Goal: Task Accomplishment & Management: Complete application form

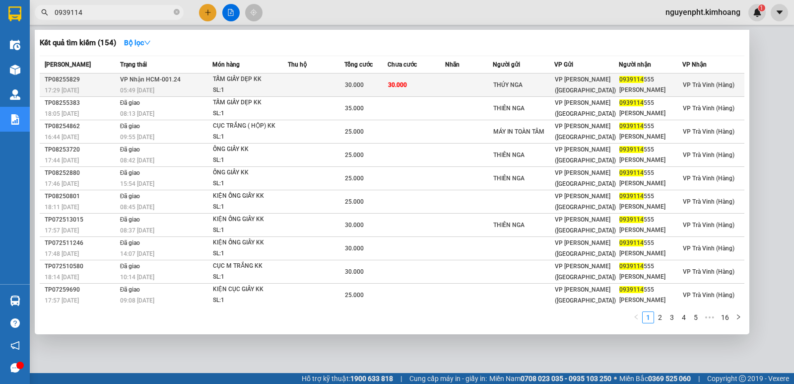
type input "0939114"
click at [394, 85] on span "30.000" at bounding box center [397, 84] width 19 height 7
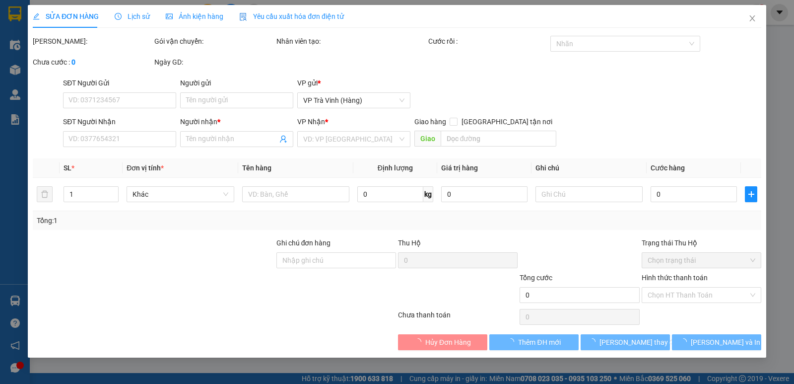
type input "THÚY NGA"
type input "0939114555"
type input "[PERSON_NAME]"
type input "30.000"
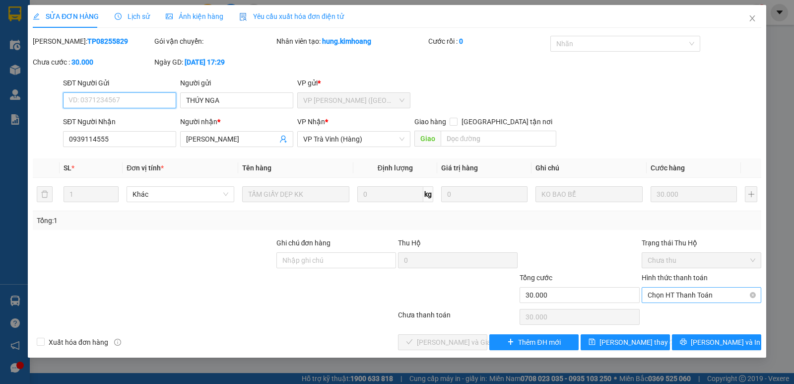
click at [712, 295] on span "Chọn HT Thanh Toán" at bounding box center [702, 294] width 108 height 15
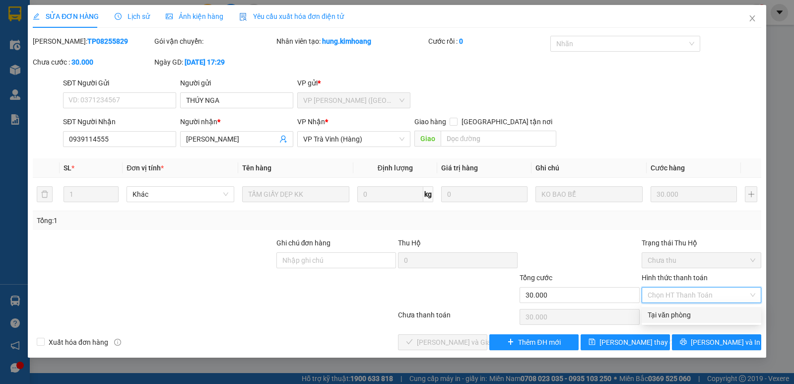
click at [696, 311] on div "Tại văn phòng" at bounding box center [702, 314] width 108 height 11
type input "0"
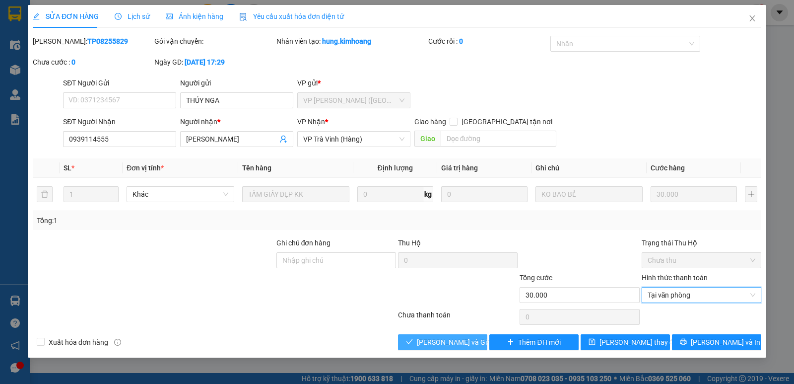
click at [441, 339] on span "[PERSON_NAME] và Giao hàng" at bounding box center [464, 342] width 95 height 11
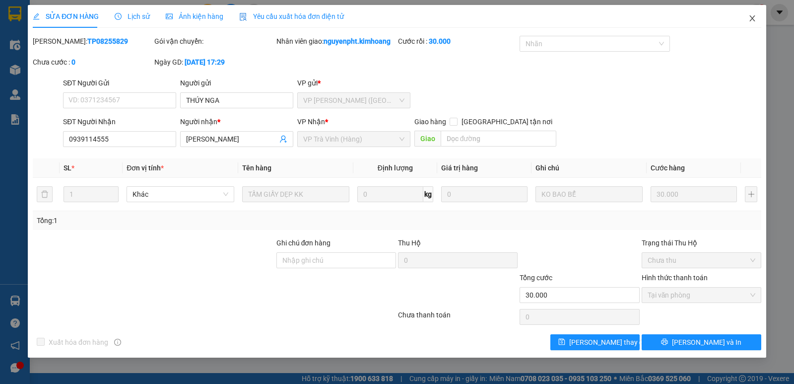
click at [756, 18] on icon "close" at bounding box center [753, 18] width 8 height 8
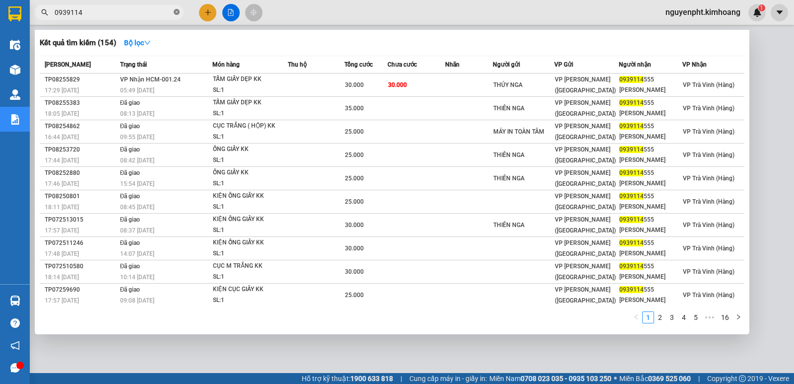
click at [175, 12] on icon "close-circle" at bounding box center [177, 12] width 6 height 6
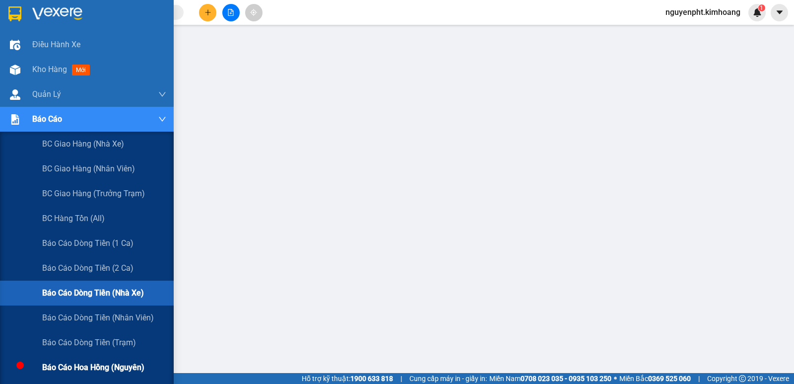
scroll to position [99, 0]
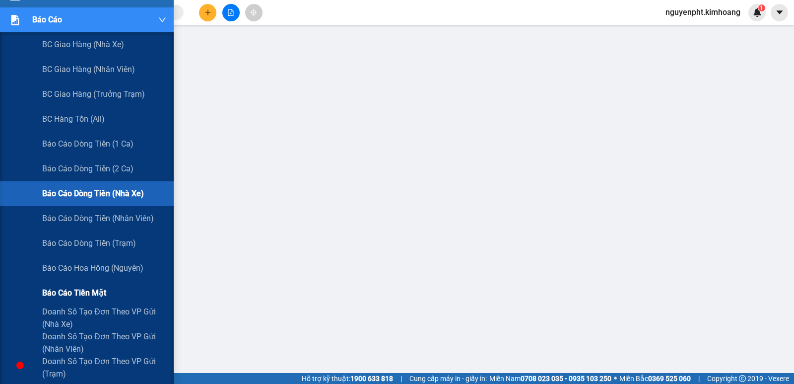
click at [71, 292] on span "Báo cáo tiền mặt" at bounding box center [74, 292] width 64 height 12
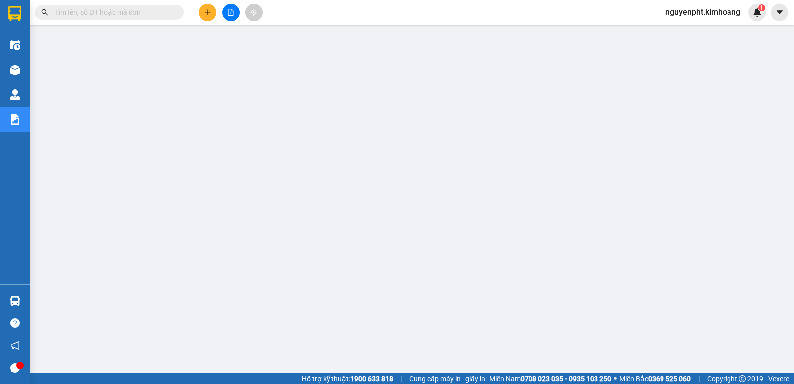
click at [212, 14] on button at bounding box center [207, 12] width 17 height 17
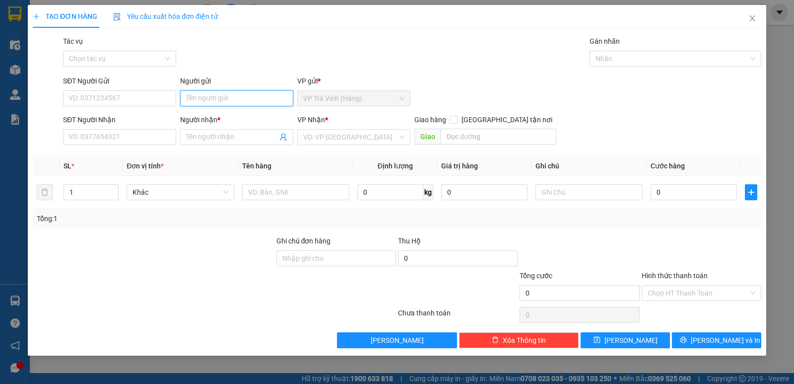
click at [224, 95] on input "Người gửi" at bounding box center [236, 98] width 113 height 16
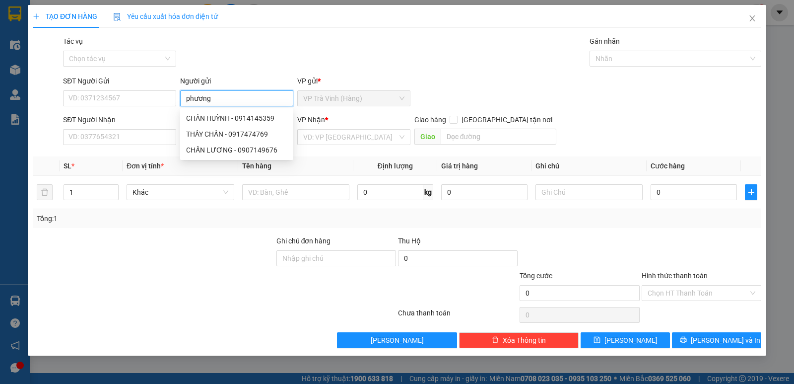
type input "phương"
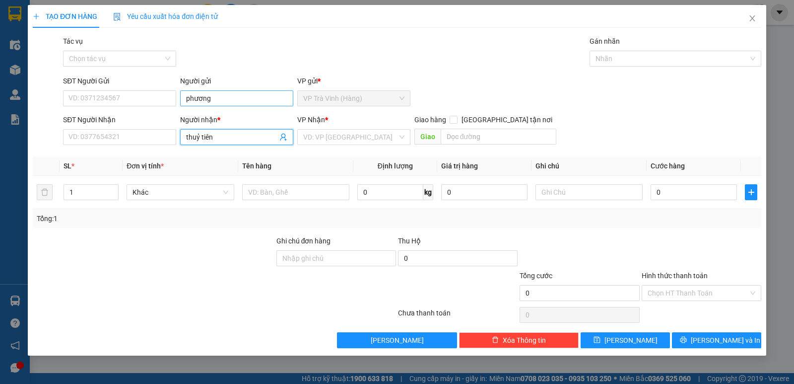
type input "thuỷ tiên"
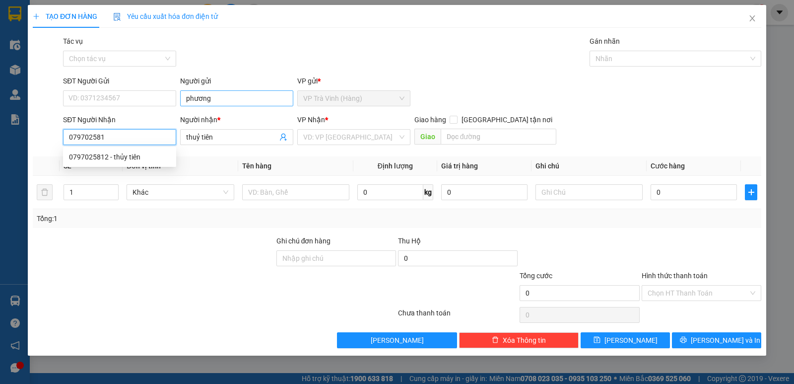
type input "0797025812"
click at [139, 157] on div "0797025812 - thủy tiên" at bounding box center [119, 156] width 101 height 11
type input "thủy tiên"
type input "20.000"
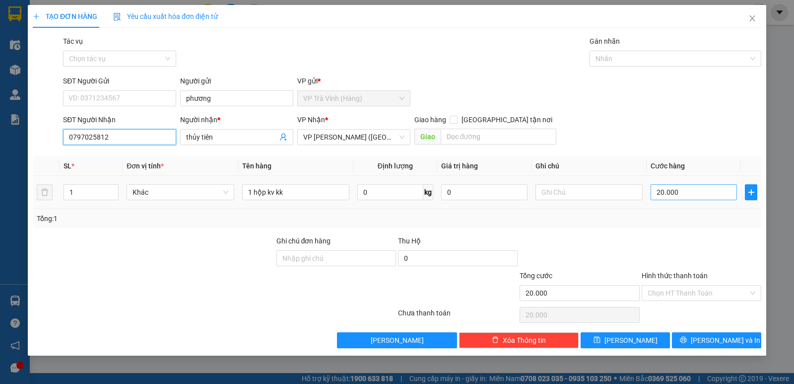
type input "0797025812"
type input "2"
type input "25"
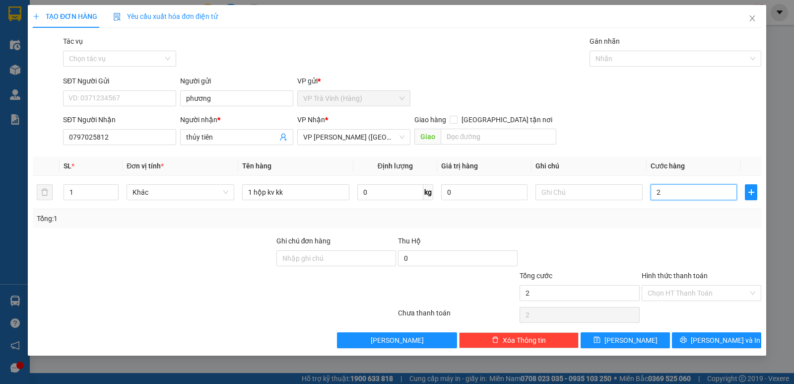
type input "25"
type input "25.000"
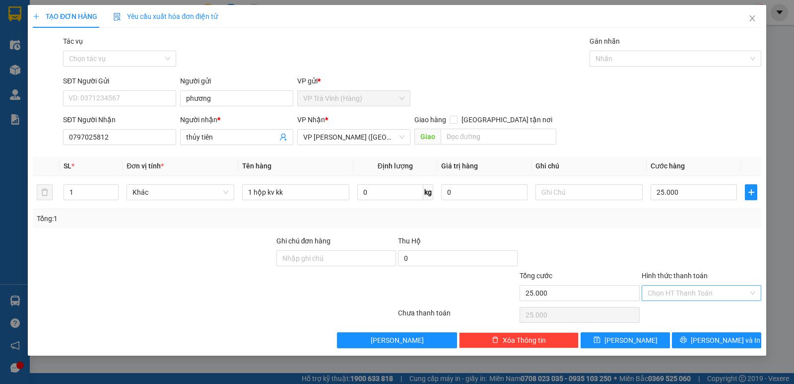
click at [716, 296] on input "Hình thức thanh toán" at bounding box center [698, 292] width 101 height 15
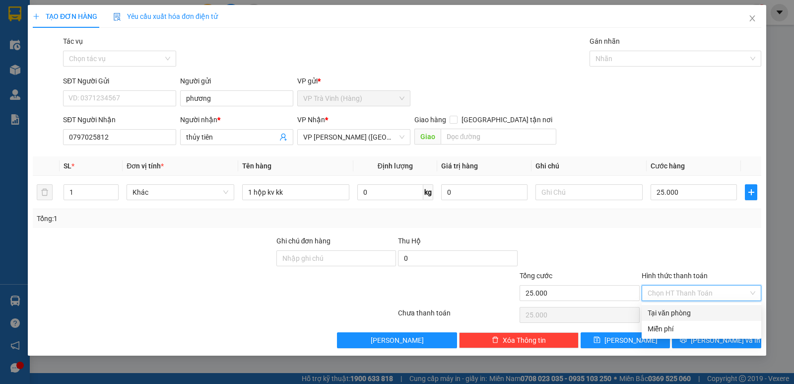
drag, startPoint x: 695, startPoint y: 314, endPoint x: 710, endPoint y: 336, distance: 26.0
click at [695, 315] on div "Tại văn phòng" at bounding box center [702, 312] width 108 height 11
type input "0"
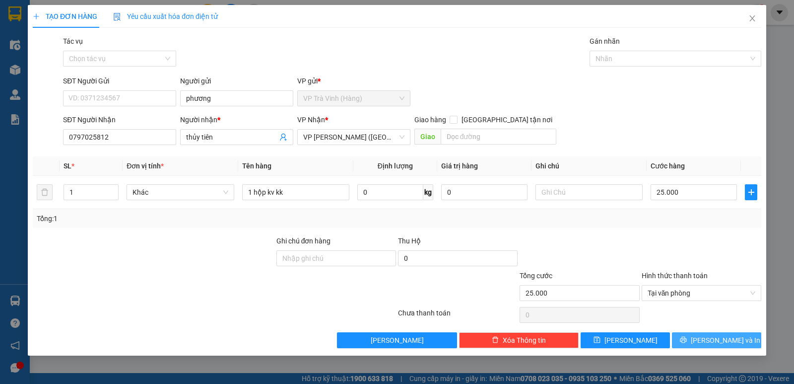
drag, startPoint x: 726, startPoint y: 344, endPoint x: 718, endPoint y: 335, distance: 12.3
click at [725, 344] on span "[PERSON_NAME] và In" at bounding box center [726, 340] width 70 height 11
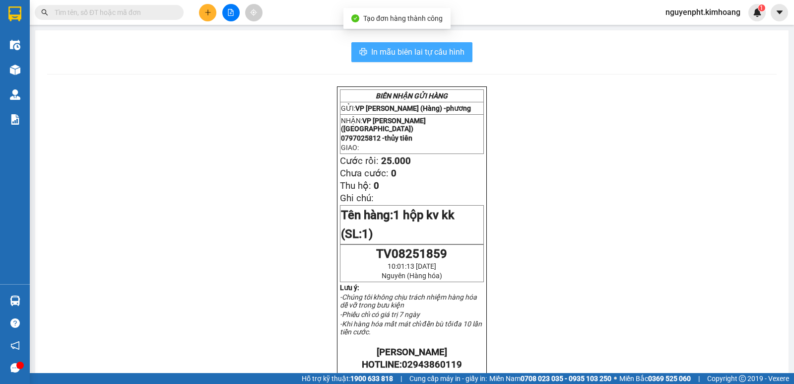
click at [400, 57] on span "In mẫu biên lai tự cấu hình" at bounding box center [417, 52] width 93 height 12
click at [375, 53] on span "In mẫu biên lai tự cấu hình" at bounding box center [417, 52] width 93 height 12
click at [441, 53] on span "In mẫu biên lai tự cấu hình" at bounding box center [417, 52] width 93 height 12
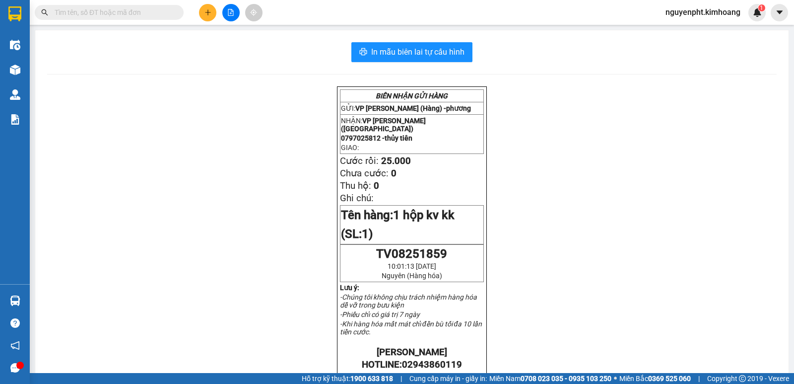
click at [92, 13] on input "text" at bounding box center [113, 12] width 117 height 11
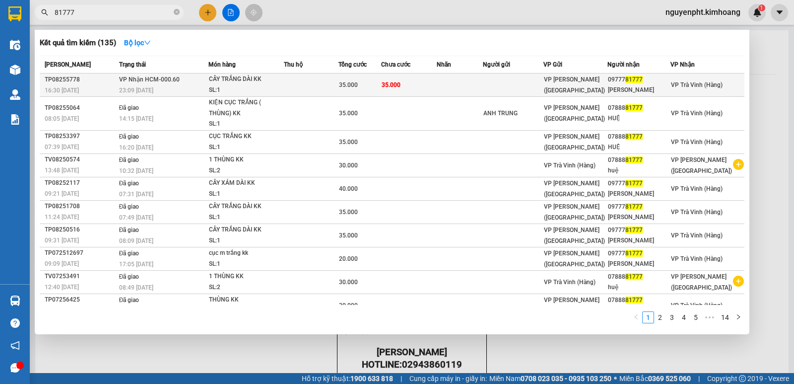
type input "81777"
click at [362, 84] on div "35.000" at bounding box center [359, 84] width 41 height 11
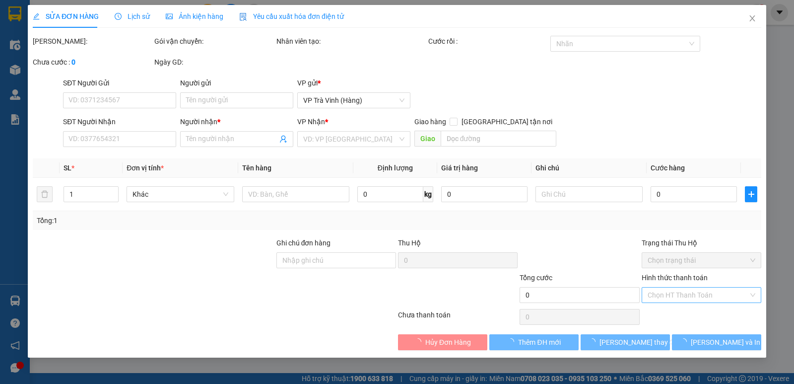
type input "0977781777"
type input "[PERSON_NAME]"
type input "35.000"
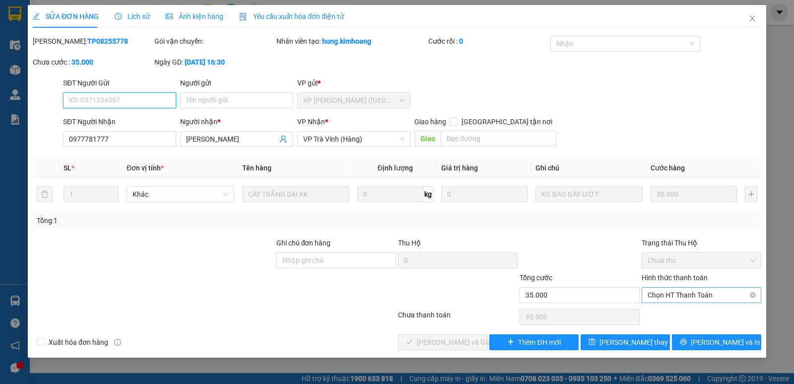
click at [680, 296] on span "Chọn HT Thanh Toán" at bounding box center [702, 294] width 108 height 15
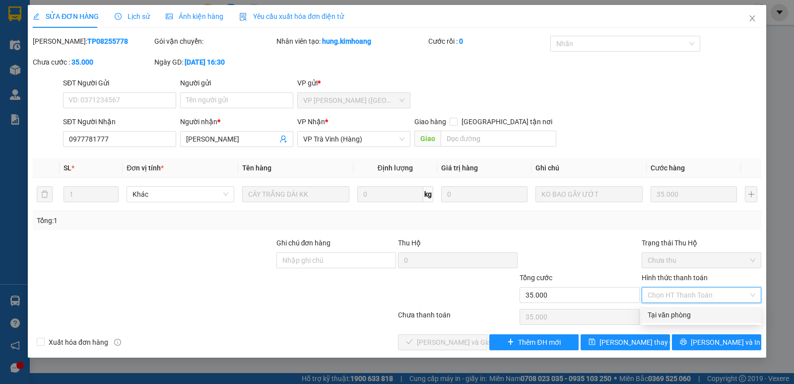
drag, startPoint x: 664, startPoint y: 314, endPoint x: 484, endPoint y: 341, distance: 182.2
click at [661, 315] on div "Tại văn phòng" at bounding box center [702, 314] width 108 height 11
type input "0"
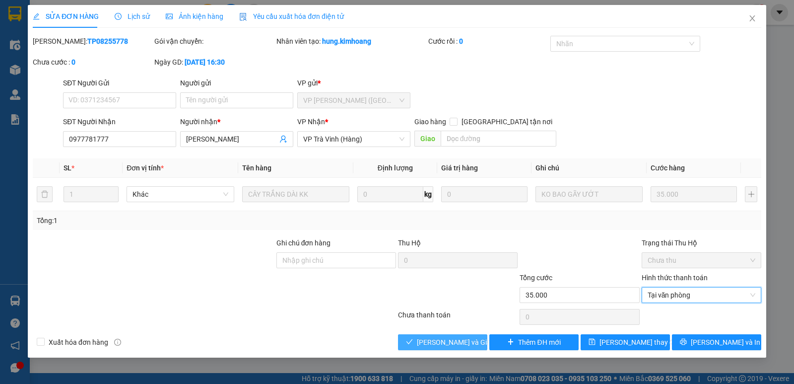
click at [432, 345] on span "[PERSON_NAME] và Giao hàng" at bounding box center [464, 342] width 95 height 11
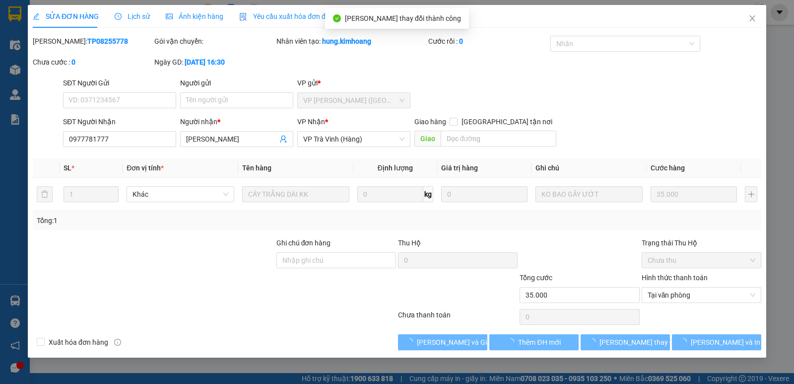
click at [705, 333] on div "Total Paid Fee 0 Total UnPaid Fee 35.000 Cash Collection Total Fee Mã ĐH: TP082…" at bounding box center [397, 193] width 729 height 314
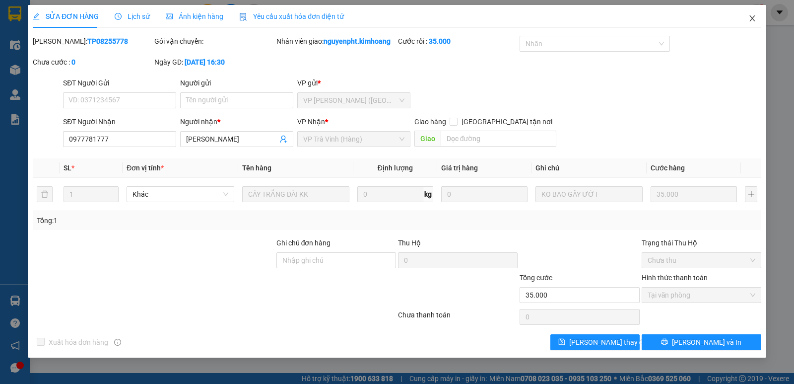
drag, startPoint x: 752, startPoint y: 19, endPoint x: 707, endPoint y: 17, distance: 44.2
click at [750, 19] on icon "close" at bounding box center [753, 18] width 8 height 8
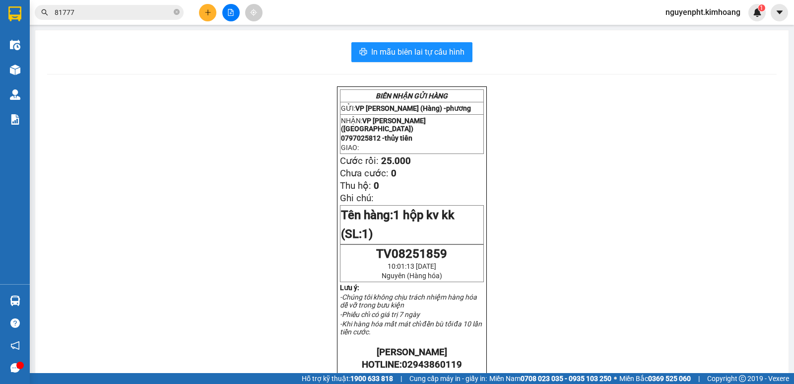
drag, startPoint x: 165, startPoint y: 14, endPoint x: 0, endPoint y: 15, distance: 164.8
click at [0, 15] on section "Kết quả tìm kiếm ( 135 ) Bộ lọc Mã ĐH Trạng thái Món hàng Thu hộ Tổng cước Chưa…" at bounding box center [397, 192] width 794 height 384
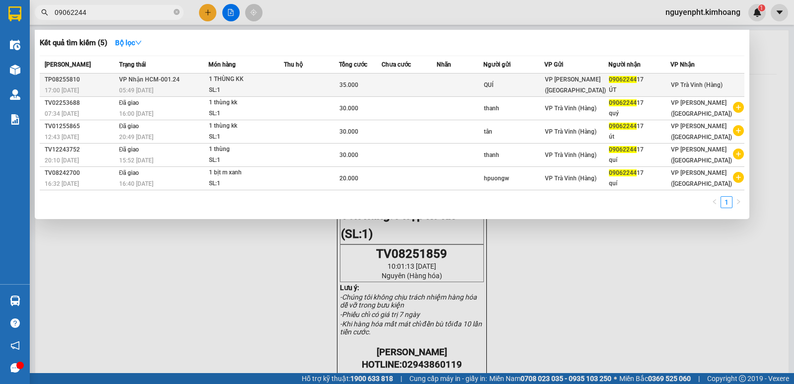
type input "09062244"
click at [330, 86] on td at bounding box center [311, 84] width 55 height 23
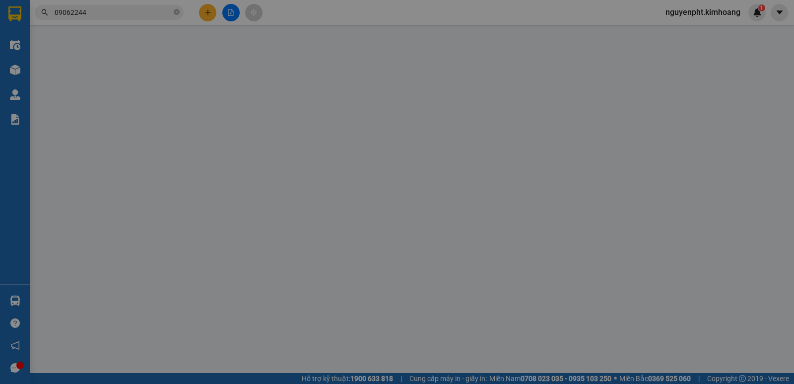
type input "QUÍ"
type input "0906224417"
type input "ÚT"
type input "35.000"
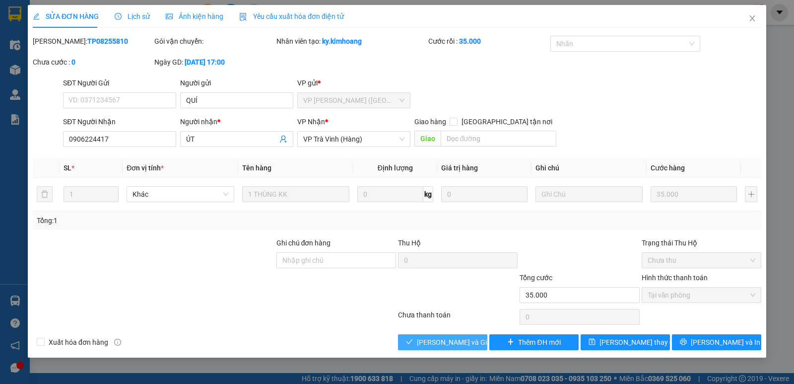
drag, startPoint x: 425, startPoint y: 341, endPoint x: 420, endPoint y: 331, distance: 10.9
click at [426, 343] on span "[PERSON_NAME] và Giao hàng" at bounding box center [464, 342] width 95 height 11
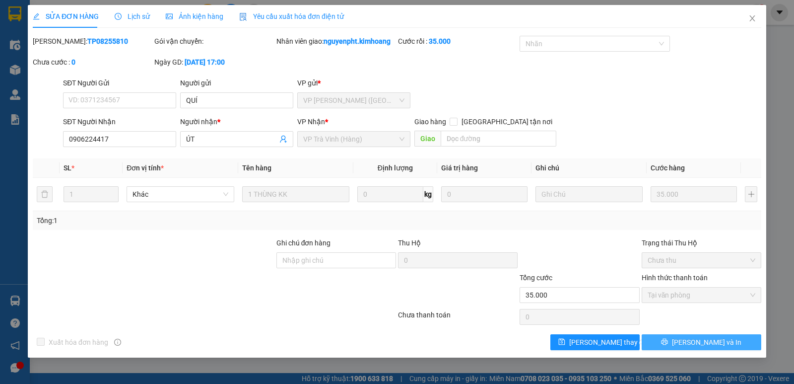
drag, startPoint x: 722, startPoint y: 340, endPoint x: 716, endPoint y: 337, distance: 6.9
click at [723, 340] on button "[PERSON_NAME] và In" at bounding box center [702, 342] width 120 height 16
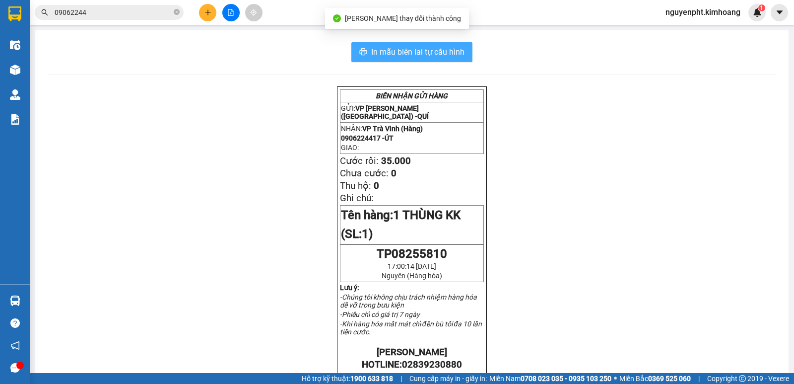
click at [386, 48] on button "In mẫu biên lai tự cấu hình" at bounding box center [411, 52] width 121 height 20
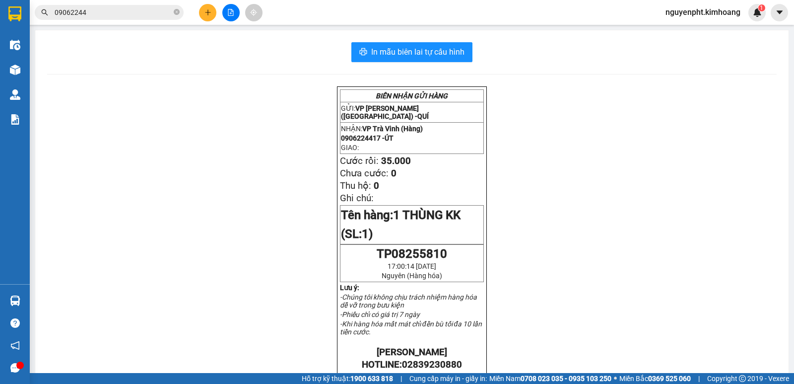
click at [140, 16] on input "09062244" at bounding box center [113, 12] width 117 height 11
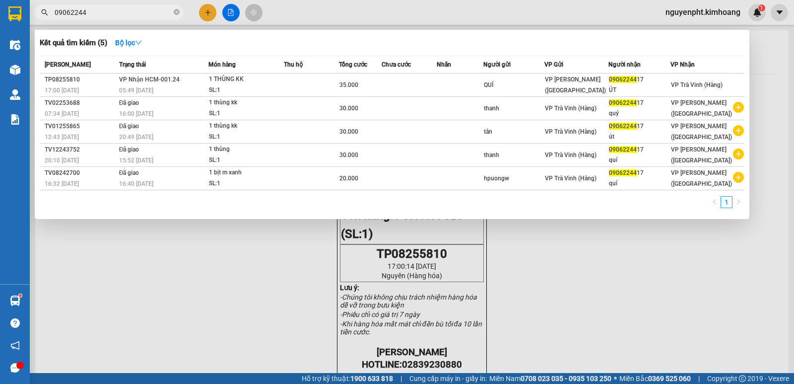
drag, startPoint x: 134, startPoint y: 10, endPoint x: 0, endPoint y: 54, distance: 140.7
click at [0, 54] on section "Kết quả tìm kiếm ( 5 ) Bộ lọc Mã ĐH Trạng thái Món hàng Thu hộ Tổng cước Chưa c…" at bounding box center [397, 192] width 794 height 384
type input "44459"
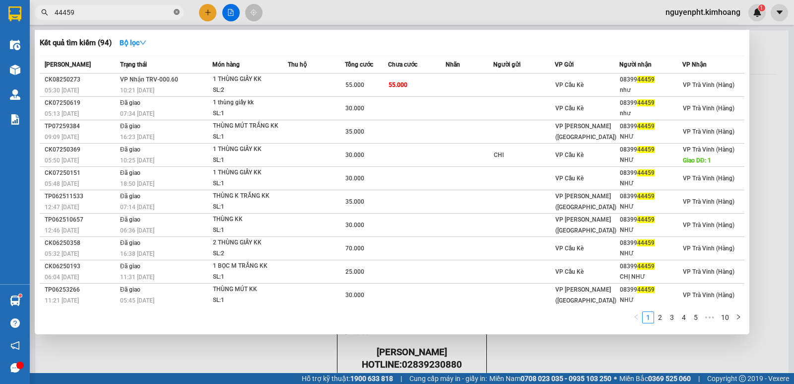
click at [177, 10] on icon "close-circle" at bounding box center [177, 12] width 6 height 6
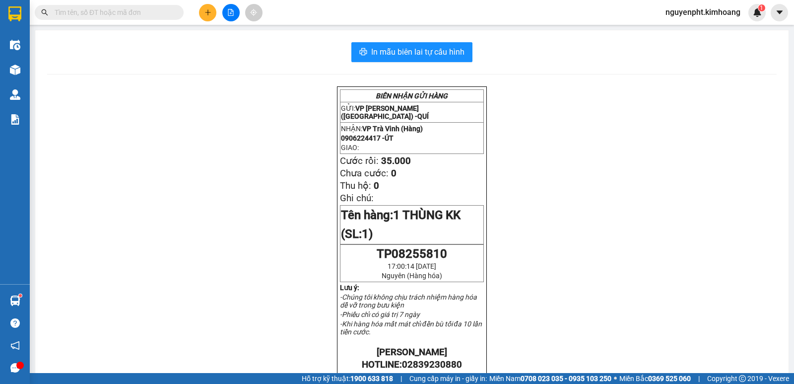
click at [207, 9] on icon "plus" at bounding box center [208, 12] width 7 height 7
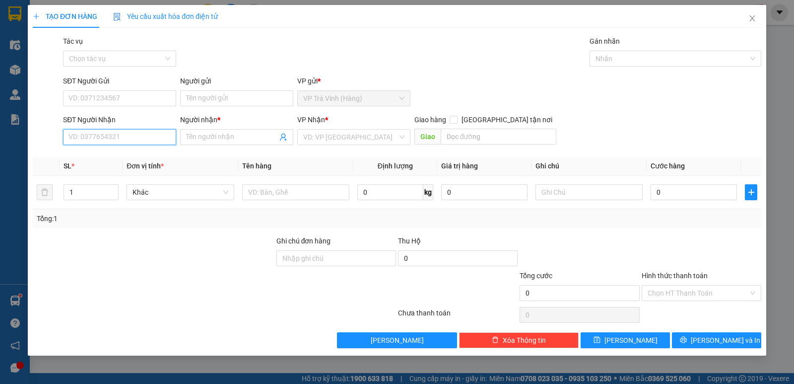
click at [154, 142] on input "SĐT Người Nhận" at bounding box center [119, 137] width 113 height 16
type input "0866874409"
click at [200, 139] on input "Người nhận *" at bounding box center [231, 137] width 91 height 11
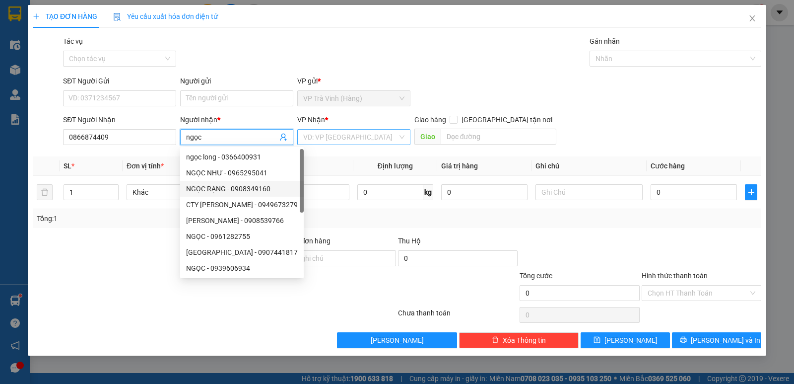
type input "ngọc"
drag, startPoint x: 358, startPoint y: 139, endPoint x: 338, endPoint y: 160, distance: 29.5
click at [358, 139] on input "search" at bounding box center [350, 137] width 94 height 15
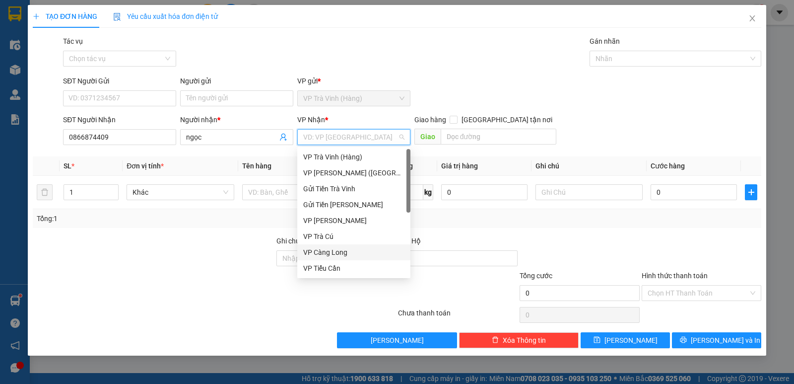
scroll to position [79, 0]
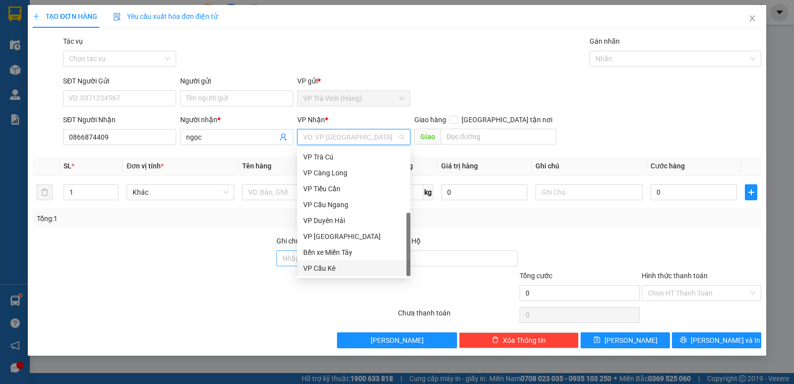
drag, startPoint x: 326, startPoint y: 273, endPoint x: 321, endPoint y: 263, distance: 11.1
click at [325, 270] on div "VP Cầu Kè" at bounding box center [353, 268] width 101 height 11
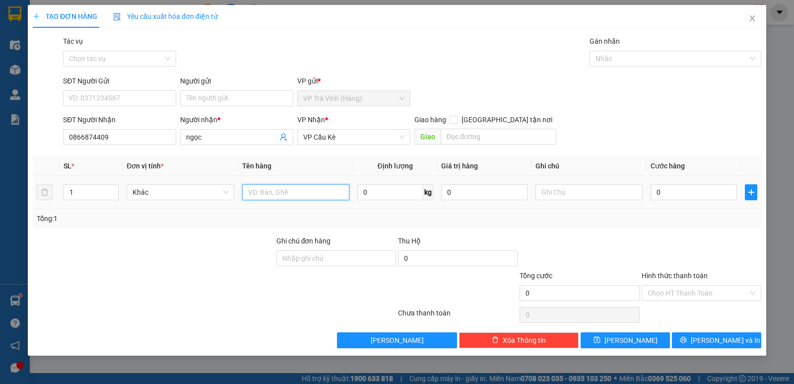
drag, startPoint x: 313, startPoint y: 197, endPoint x: 297, endPoint y: 183, distance: 21.1
click at [311, 195] on input "text" at bounding box center [295, 192] width 107 height 16
type input "bó bông"
click at [682, 196] on input "0" at bounding box center [694, 192] width 86 height 16
type input "3"
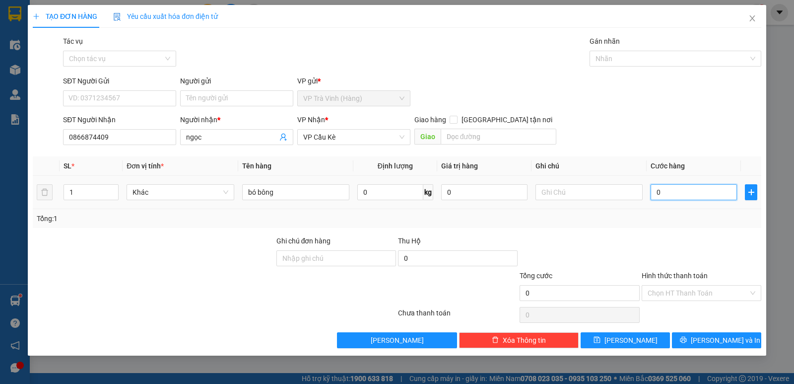
type input "3"
type input "30"
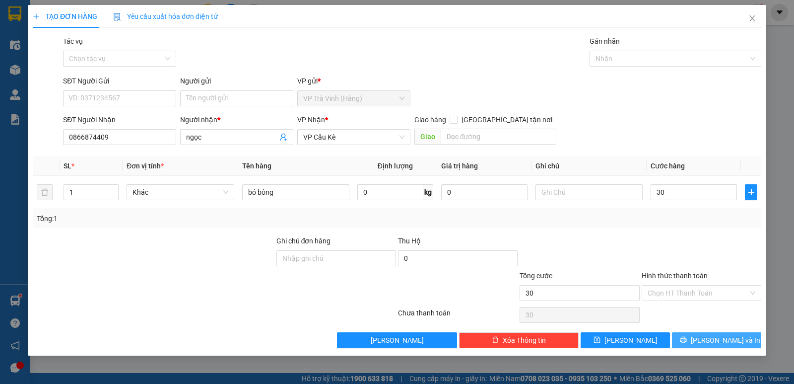
type input "30.000"
click at [687, 338] on icon "printer" at bounding box center [683, 339] width 7 height 7
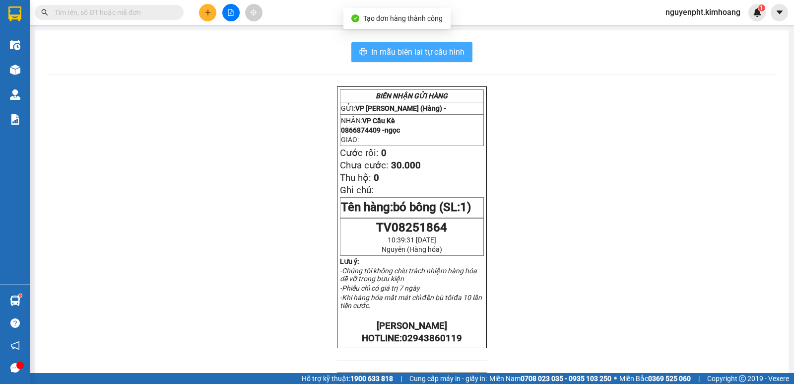
click at [396, 46] on span "In mẫu biên lai tự cấu hình" at bounding box center [417, 52] width 93 height 12
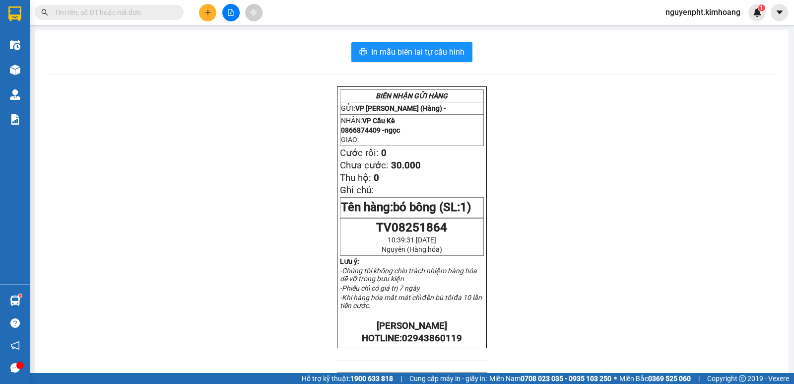
click at [151, 12] on input "text" at bounding box center [113, 12] width 117 height 11
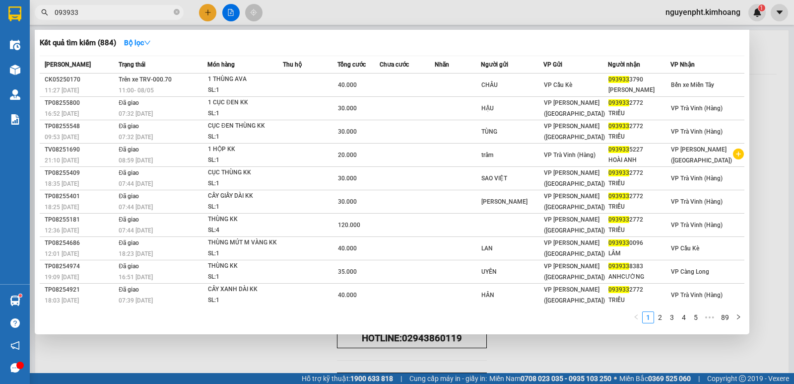
drag, startPoint x: 100, startPoint y: 15, endPoint x: 0, endPoint y: 6, distance: 100.2
click at [0, 6] on section "Kết quả tìm kiếm ( 884 ) Bộ lọc Mã ĐH Trạng thái Món hàng Thu hộ Tổng cước Chưa…" at bounding box center [397, 192] width 794 height 384
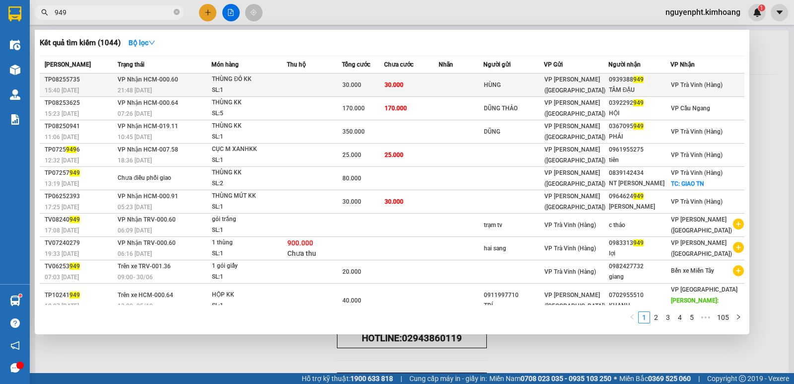
type input "949"
click at [452, 90] on td at bounding box center [461, 84] width 45 height 23
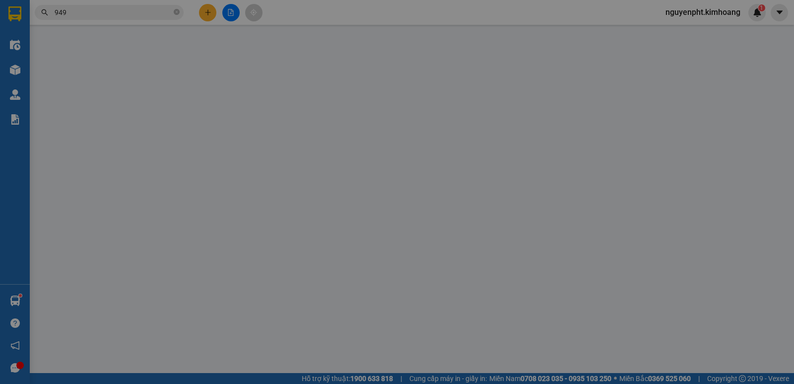
type input "HÙNG"
type input "0939388949"
type input "TÂM ĐẬU"
type input "30.000"
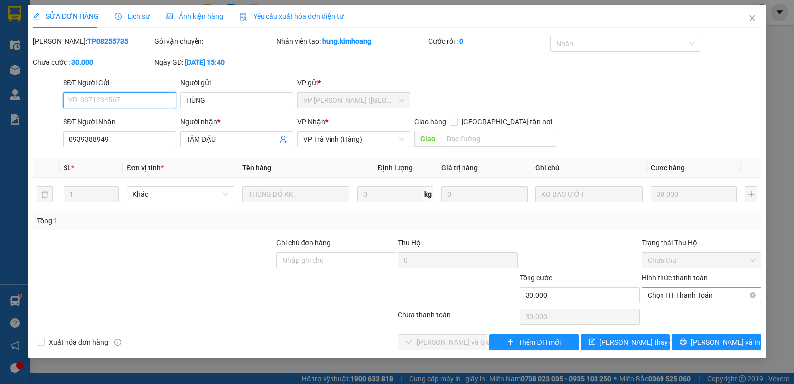
drag, startPoint x: 701, startPoint y: 293, endPoint x: 691, endPoint y: 302, distance: 13.7
click at [700, 293] on span "Chọn HT Thanh Toán" at bounding box center [702, 294] width 108 height 15
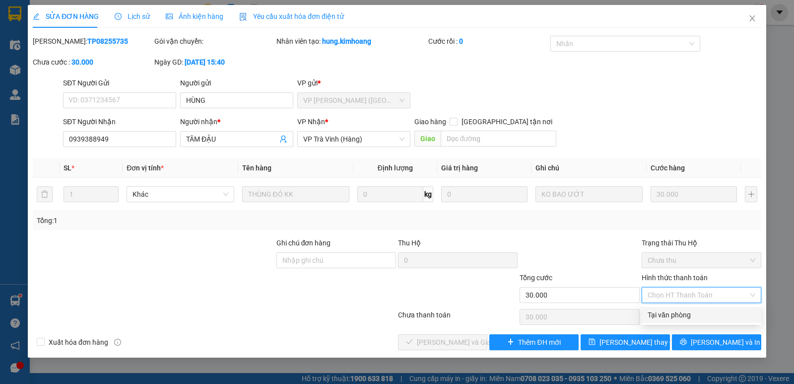
click at [685, 317] on div "Tại văn phòng" at bounding box center [702, 314] width 108 height 11
type input "0"
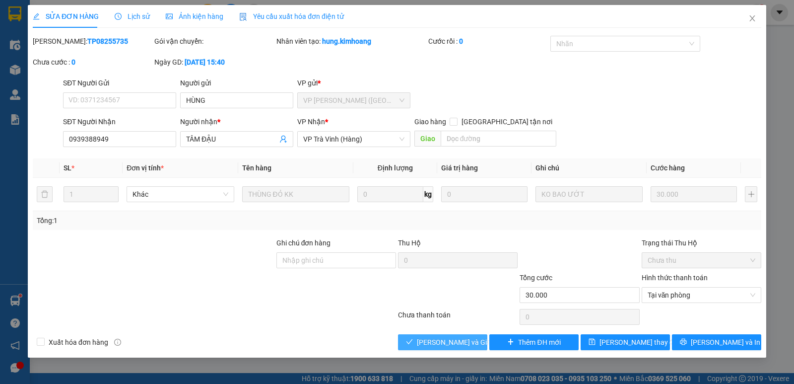
click at [432, 339] on span "[PERSON_NAME] và Giao hàng" at bounding box center [464, 342] width 95 height 11
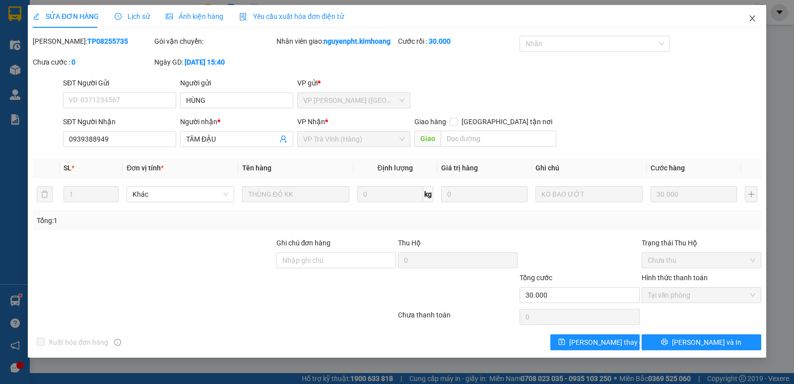
click at [750, 19] on icon "close" at bounding box center [753, 18] width 8 height 8
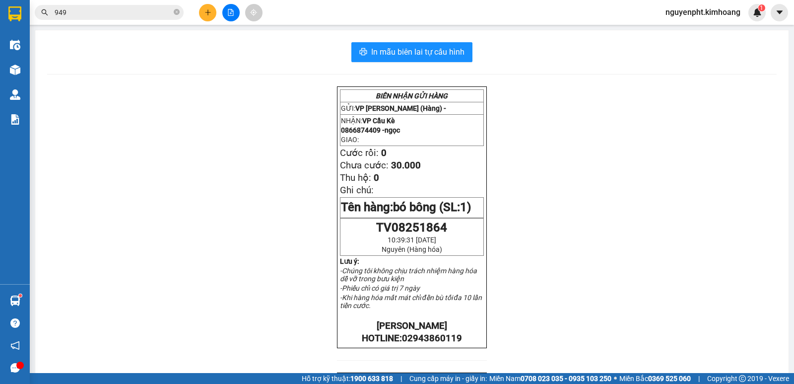
drag, startPoint x: 126, startPoint y: 15, endPoint x: 0, endPoint y: 46, distance: 129.2
click at [0, 46] on section "Kết quả tìm kiếm ( 1044 ) Bộ lọc Mã ĐH Trạng thái Món hàng Thu hộ Tổng cước Chư…" at bounding box center [397, 192] width 794 height 384
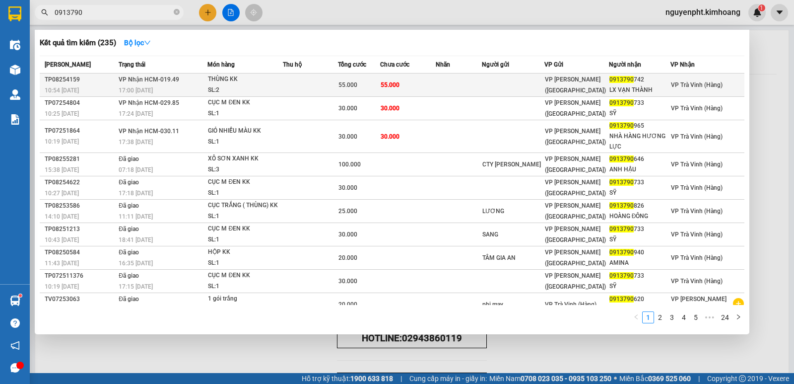
type input "0913790"
click at [482, 84] on td at bounding box center [459, 84] width 46 height 23
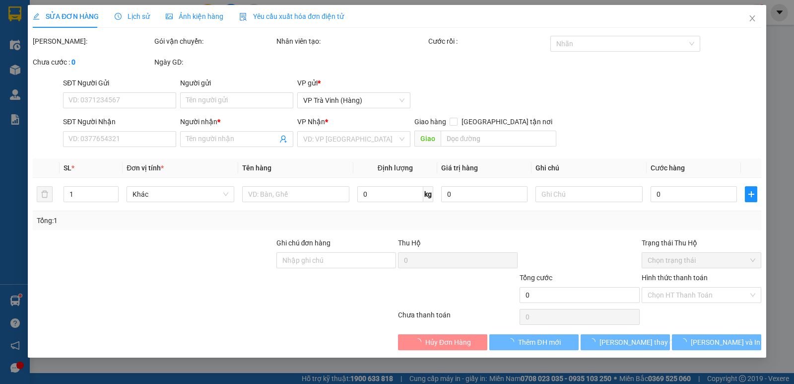
type input "0913790742"
type input "LX VẠN THÀNH"
type input "55.000"
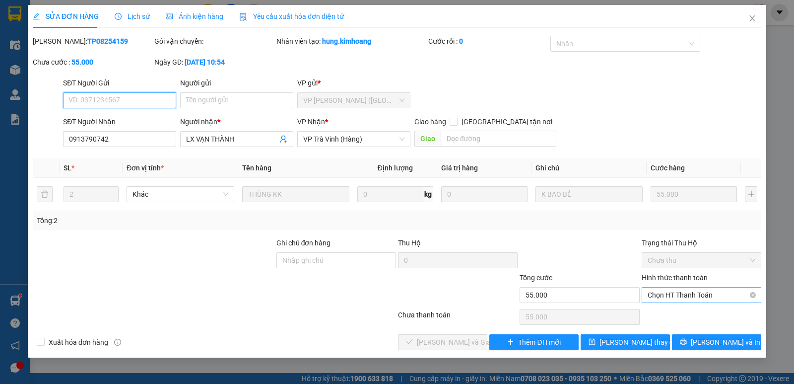
click at [713, 295] on span "Chọn HT Thanh Toán" at bounding box center [702, 294] width 108 height 15
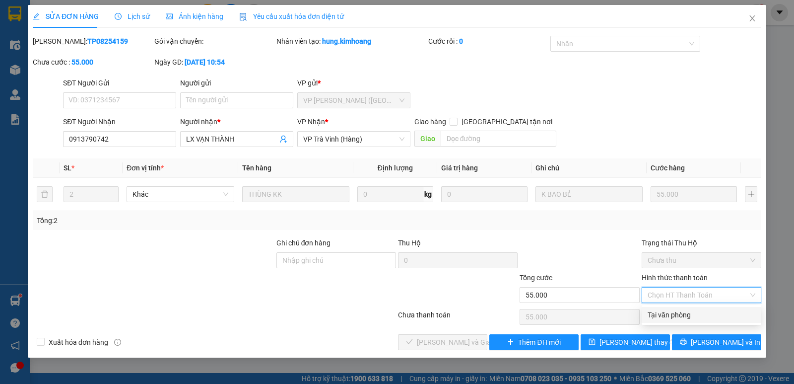
click at [689, 313] on div "Tại văn phòng" at bounding box center [702, 314] width 108 height 11
type input "0"
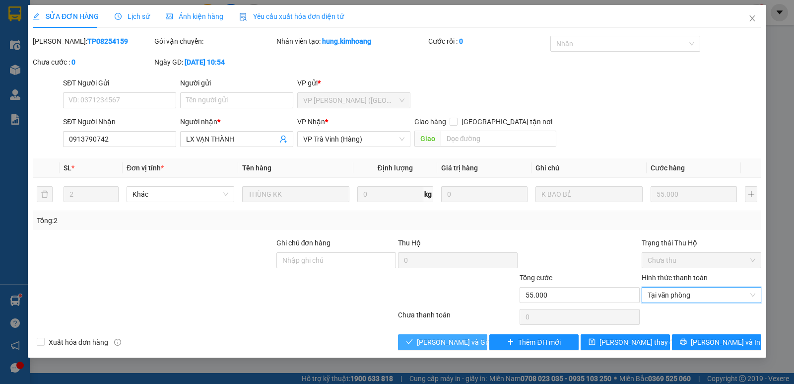
click at [444, 338] on span "[PERSON_NAME] và Giao hàng" at bounding box center [464, 342] width 95 height 11
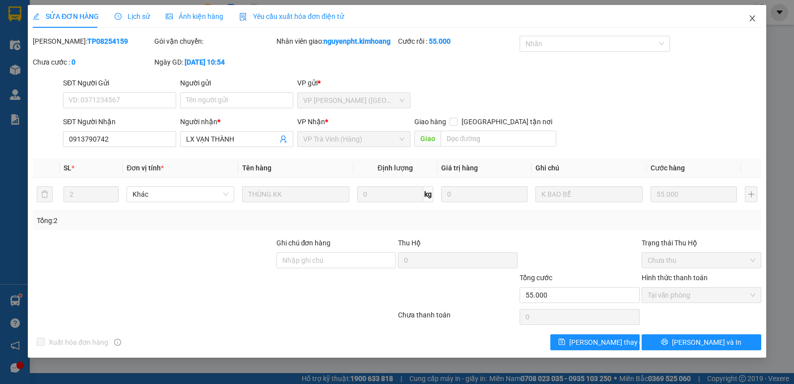
click at [755, 19] on icon "close" at bounding box center [753, 18] width 8 height 8
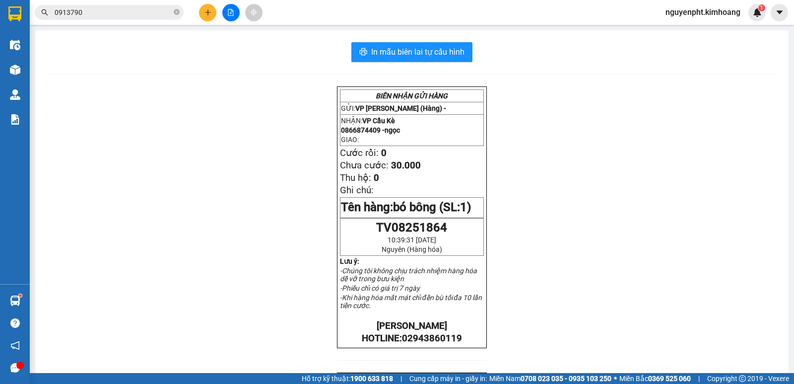
drag, startPoint x: 127, startPoint y: 12, endPoint x: 0, endPoint y: 10, distance: 127.1
click at [0, 11] on section "Kết quả tìm kiếm ( 235 ) Bộ lọc Mã ĐH Trạng thái Món hàng Thu hộ Tổng cước Chưa…" at bounding box center [397, 192] width 794 height 384
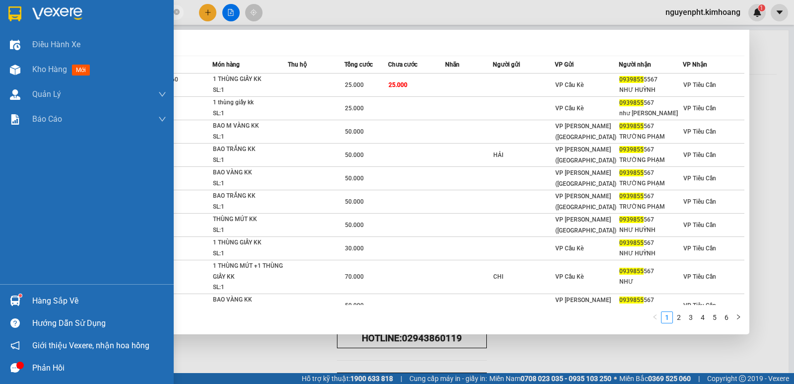
drag, startPoint x: 146, startPoint y: 11, endPoint x: 0, endPoint y: 10, distance: 146.0
click at [0, 10] on section "Kết quả tìm kiếm ( 53 ) Bộ lọc Mã ĐH Trạng thái Món hàng Thu hộ Tổng cước Chưa …" at bounding box center [397, 192] width 794 height 384
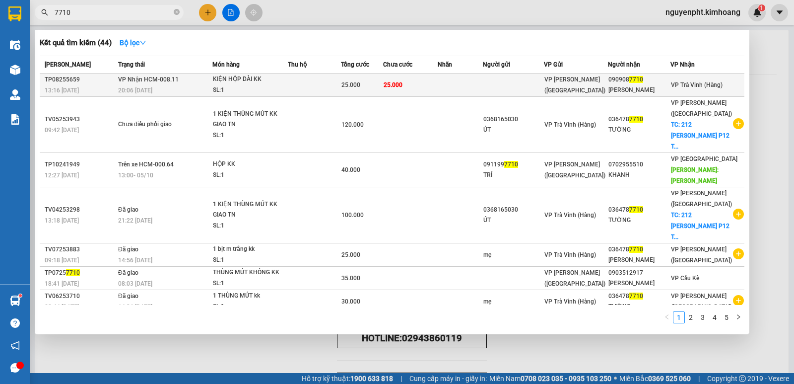
type input "7710"
click at [394, 87] on span "25.000" at bounding box center [393, 84] width 19 height 7
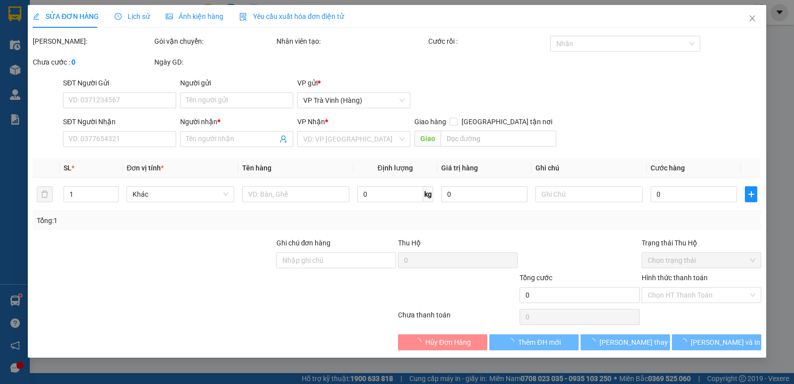
type input "0909087710"
type input "[PERSON_NAME]"
type input "25.000"
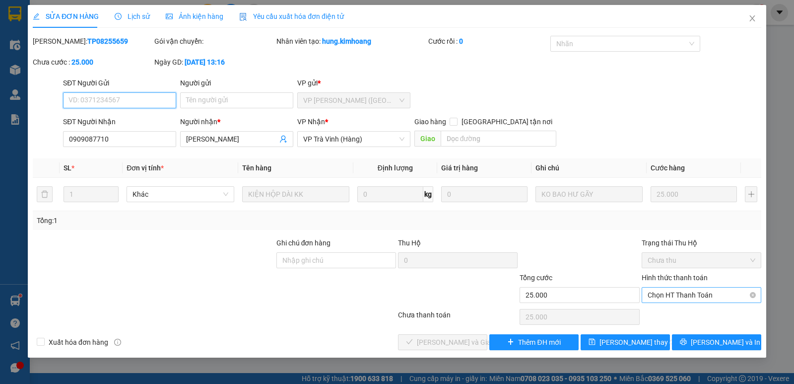
click at [676, 301] on span "Chọn HT Thanh Toán" at bounding box center [702, 294] width 108 height 15
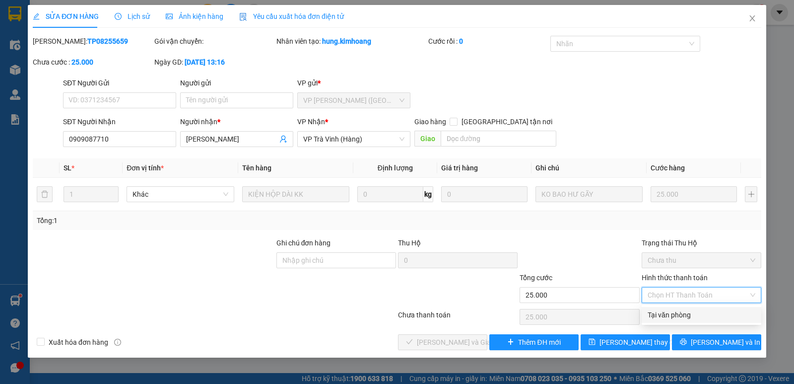
drag, startPoint x: 668, startPoint y: 315, endPoint x: 580, endPoint y: 327, distance: 89.1
click at [666, 316] on div "Tại văn phòng" at bounding box center [702, 314] width 108 height 11
type input "0"
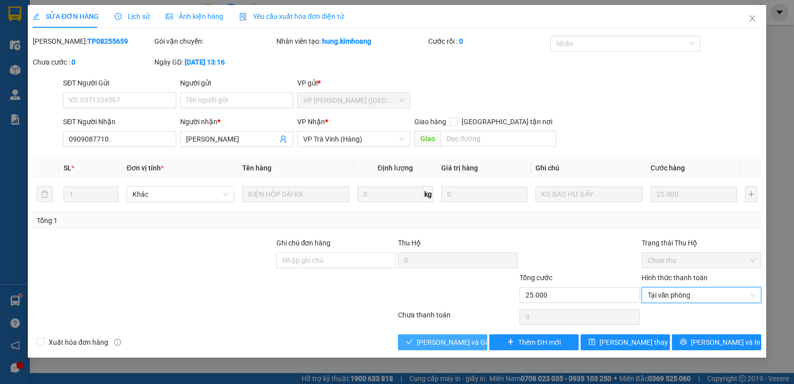
click at [446, 336] on button "[PERSON_NAME] và Giao hàng" at bounding box center [442, 342] width 89 height 16
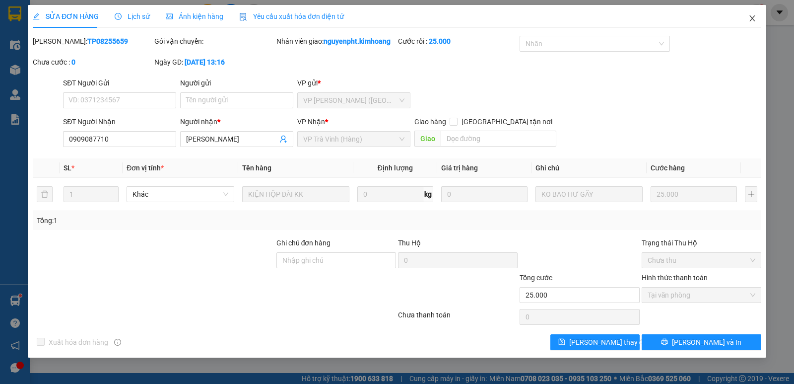
drag, startPoint x: 751, startPoint y: 15, endPoint x: 298, endPoint y: 23, distance: 453.3
click at [747, 15] on span "Close" at bounding box center [753, 19] width 28 height 28
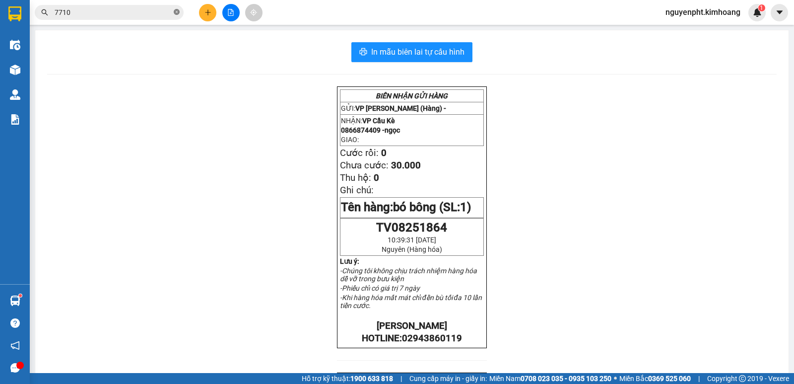
click at [178, 10] on icon "close-circle" at bounding box center [177, 12] width 6 height 6
click at [199, 11] on div at bounding box center [231, 12] width 74 height 17
click at [206, 13] on icon "plus" at bounding box center [208, 12] width 7 height 7
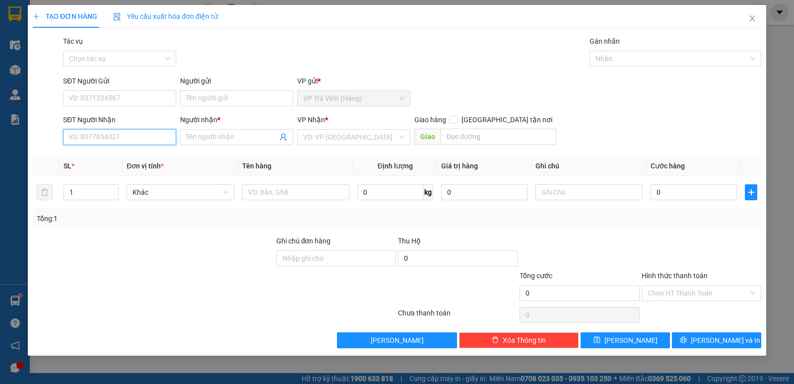
click at [129, 135] on input "SĐT Người Nhận" at bounding box center [119, 137] width 113 height 16
type input "0354939639"
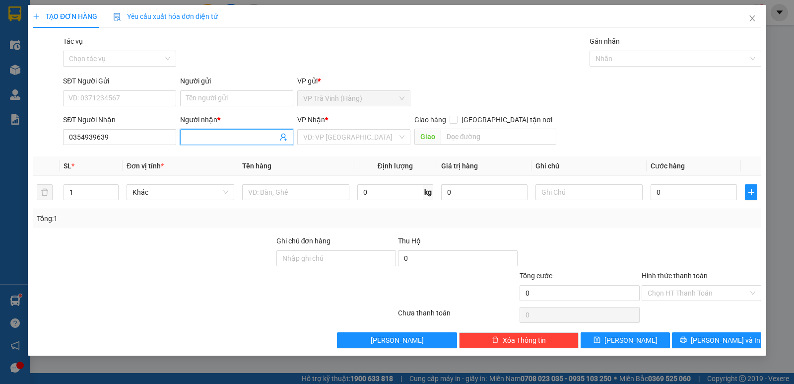
click at [209, 137] on input "Người nhận *" at bounding box center [231, 137] width 91 height 11
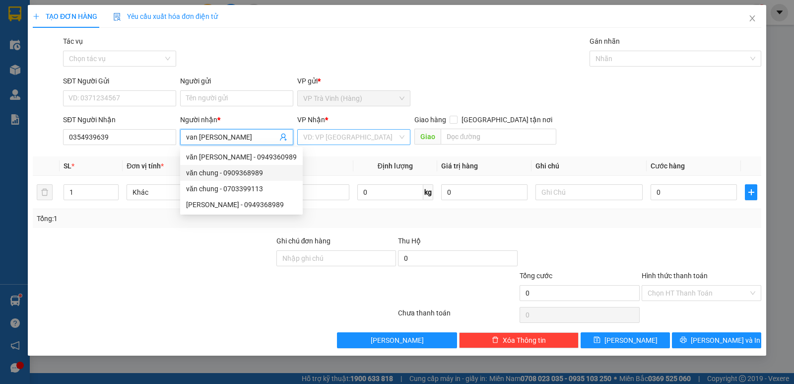
type input "van [PERSON_NAME]"
click at [341, 132] on input "search" at bounding box center [350, 137] width 94 height 15
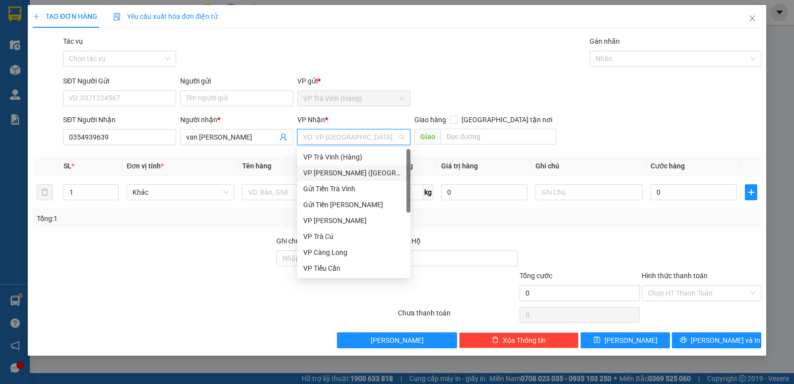
drag, startPoint x: 327, startPoint y: 170, endPoint x: 311, endPoint y: 177, distance: 16.7
click at [327, 171] on div "VP [PERSON_NAME] ([GEOGRAPHIC_DATA])" at bounding box center [353, 172] width 101 height 11
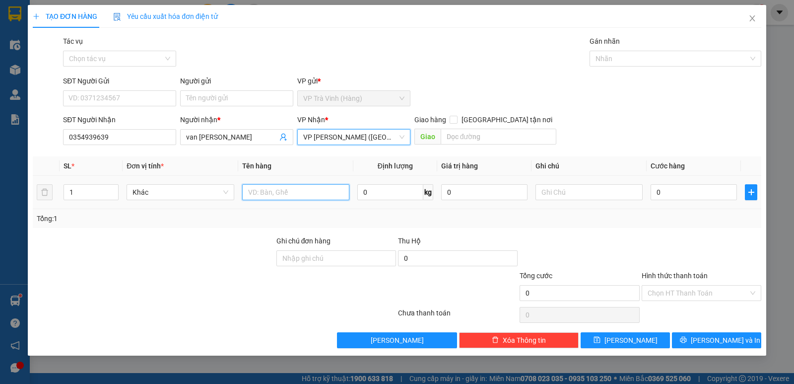
click at [282, 189] on input "text" at bounding box center [295, 192] width 107 height 16
type input "cuc đen kk"
click at [679, 192] on input "0" at bounding box center [694, 192] width 86 height 16
type input "2"
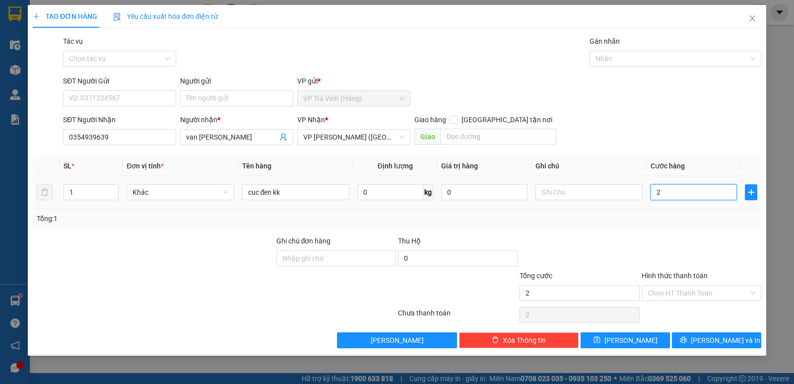
type input "2"
type input "25"
type input "25.000"
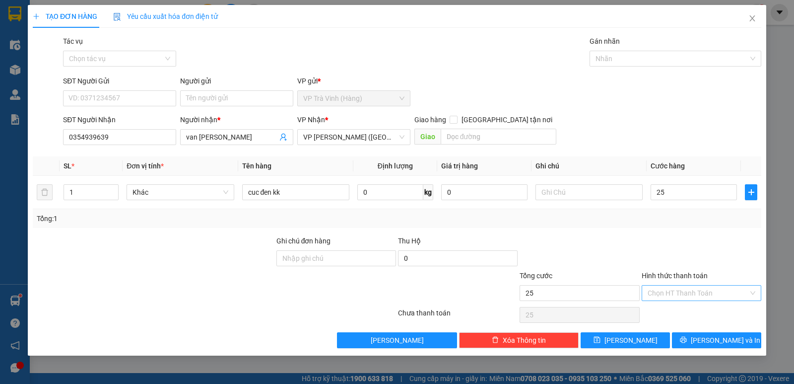
type input "25.000"
drag, startPoint x: 689, startPoint y: 291, endPoint x: 675, endPoint y: 310, distance: 23.3
click at [689, 291] on input "Hình thức thanh toán" at bounding box center [698, 292] width 101 height 15
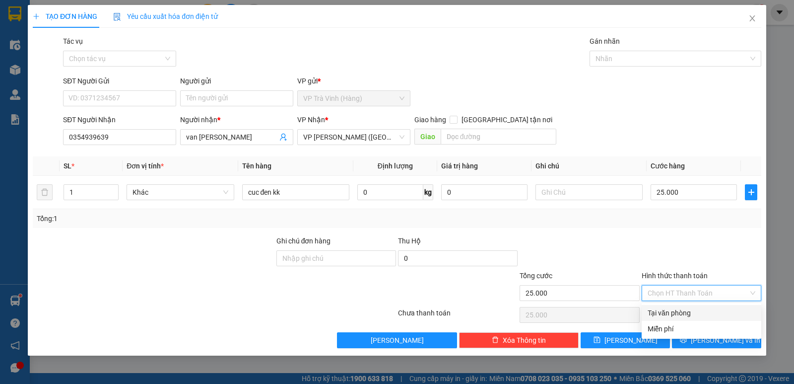
click at [674, 310] on div "Tại văn phòng" at bounding box center [702, 312] width 108 height 11
type input "0"
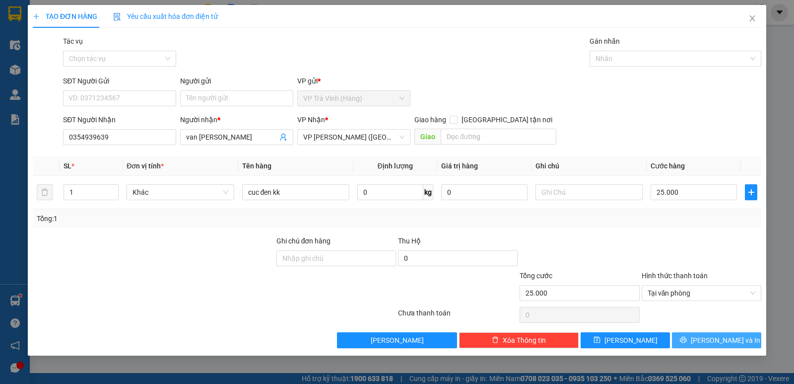
drag, startPoint x: 691, startPoint y: 339, endPoint x: 695, endPoint y: 334, distance: 6.5
click at [692, 339] on button "[PERSON_NAME] và In" at bounding box center [716, 340] width 89 height 16
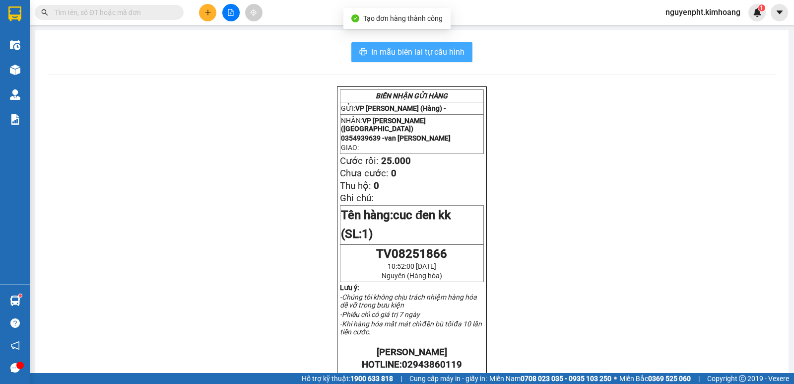
click at [414, 55] on span "In mẫu biên lai tự cấu hình" at bounding box center [417, 52] width 93 height 12
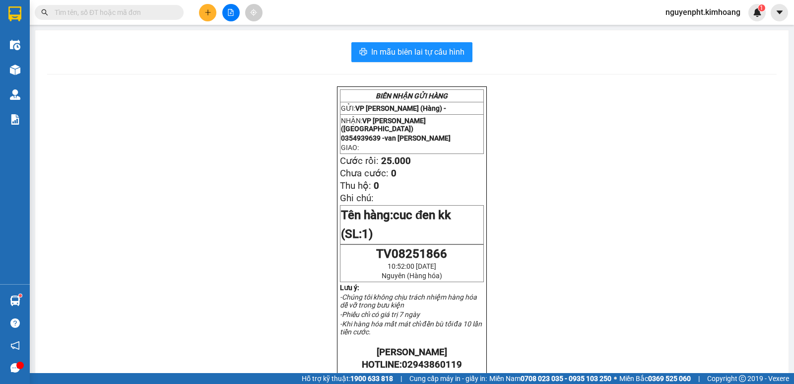
click at [77, 11] on input "text" at bounding box center [113, 12] width 117 height 11
click at [208, 11] on icon "plus" at bounding box center [208, 12] width 7 height 7
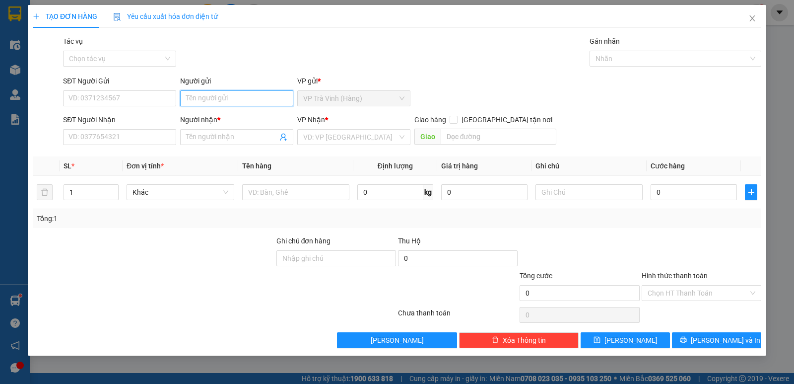
click at [215, 99] on input "Người gửi" at bounding box center [236, 98] width 113 height 16
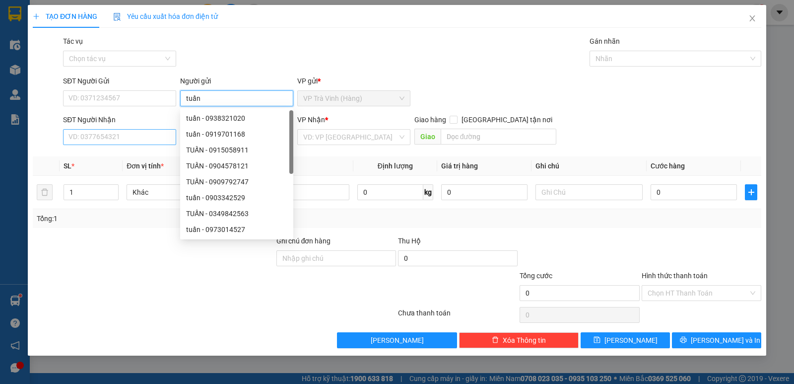
type input "tuấn"
drag, startPoint x: 127, startPoint y: 138, endPoint x: 114, endPoint y: 105, distance: 35.2
click at [127, 137] on input "SĐT Người Nhận" at bounding box center [119, 137] width 113 height 16
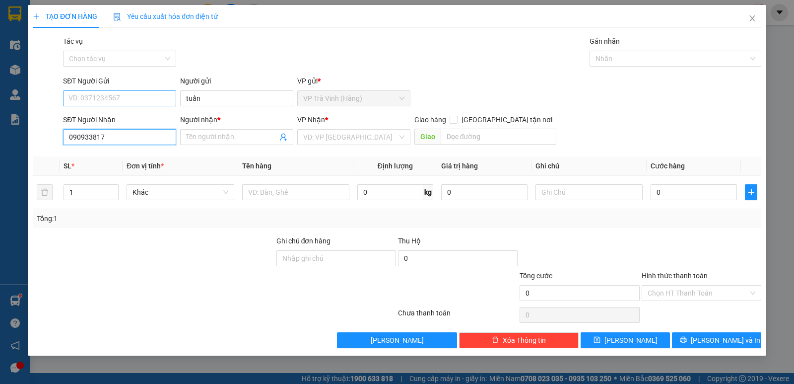
type input "0909338170"
click at [111, 154] on div "0909338170 - AN" at bounding box center [119, 156] width 101 height 11
type input "AN"
type input "30.000"
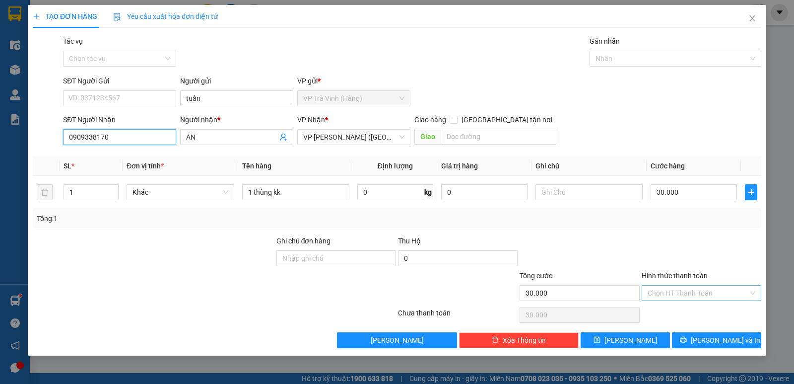
type input "0909338170"
click at [684, 291] on input "Hình thức thanh toán" at bounding box center [698, 292] width 101 height 15
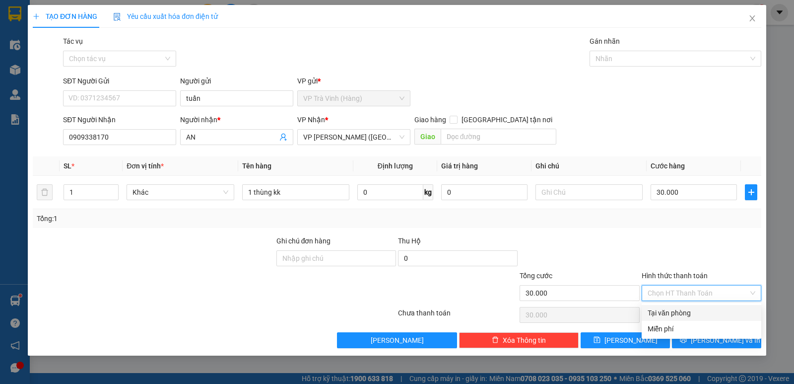
click at [683, 315] on div "Tại văn phòng" at bounding box center [702, 312] width 108 height 11
type input "0"
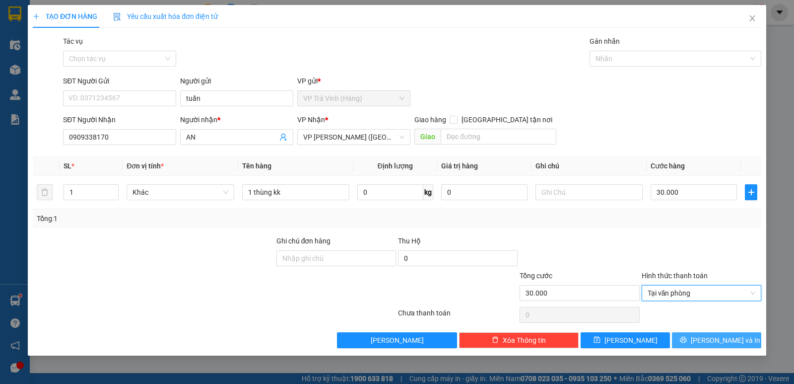
click at [694, 347] on button "[PERSON_NAME] và In" at bounding box center [716, 340] width 89 height 16
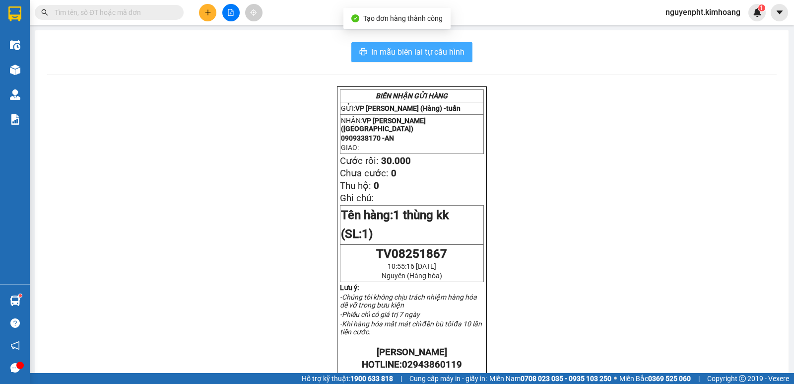
click at [416, 45] on button "In mẫu biên lai tự cấu hình" at bounding box center [411, 52] width 121 height 20
click at [416, 46] on span "In mẫu biên lai tự cấu hình" at bounding box center [417, 52] width 93 height 12
